Goal: Check status: Check status

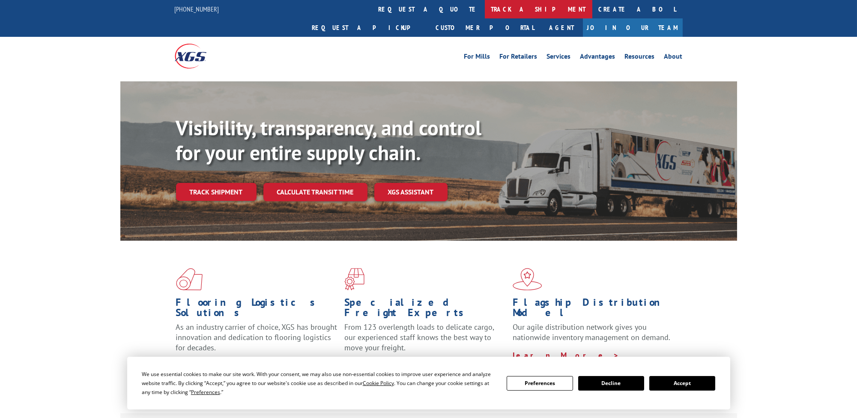
click at [485, 14] on link "track a shipment" at bounding box center [539, 9] width 108 height 18
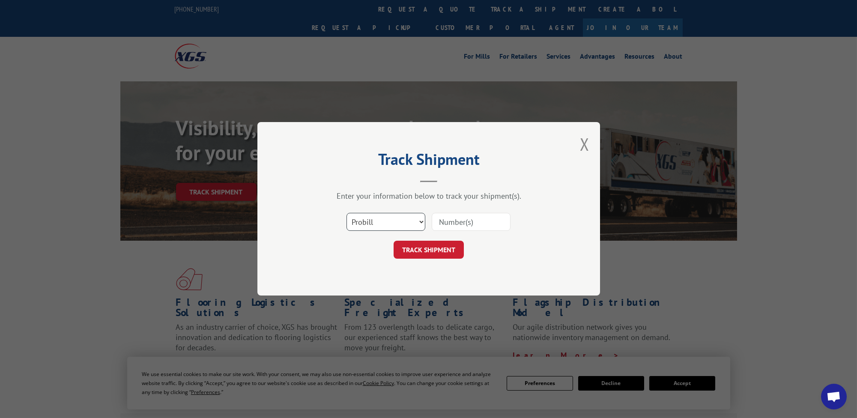
click at [377, 221] on select "Select category... Probill BOL PO" at bounding box center [386, 222] width 79 height 18
select select "bol"
click at [347, 213] on select "Select category... Probill BOL PO" at bounding box center [386, 222] width 79 height 18
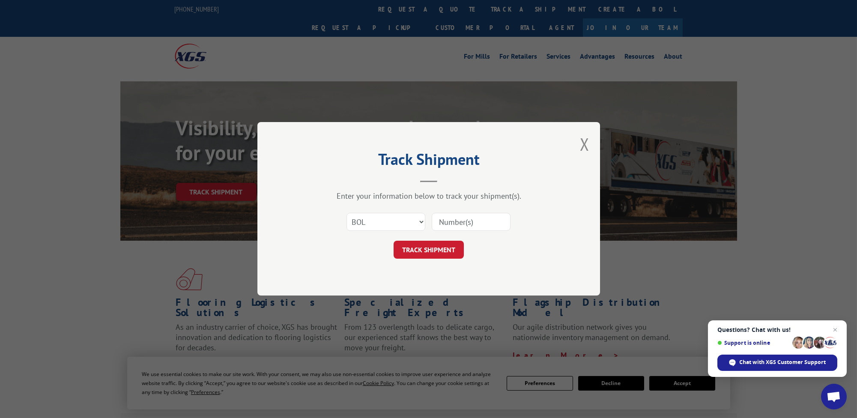
click at [441, 222] on input at bounding box center [471, 222] width 79 height 18
type input "302974065"
click button "TRACK SHIPMENT" at bounding box center [429, 250] width 70 height 18
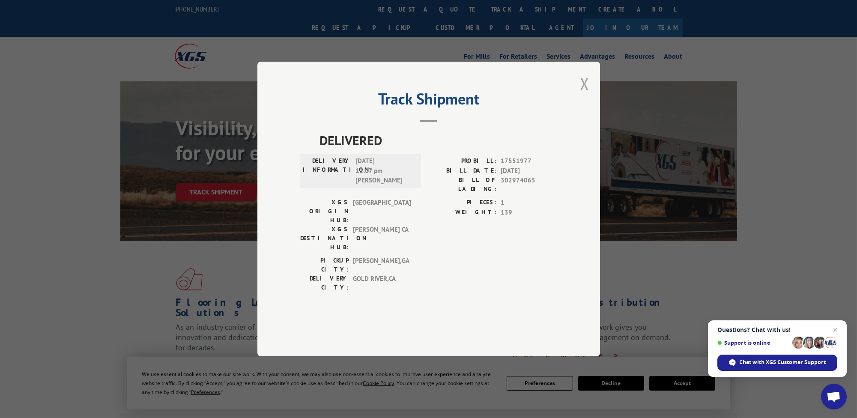
click at [586, 95] on button "Close modal" at bounding box center [584, 83] width 9 height 23
